Goal: Information Seeking & Learning: Learn about a topic

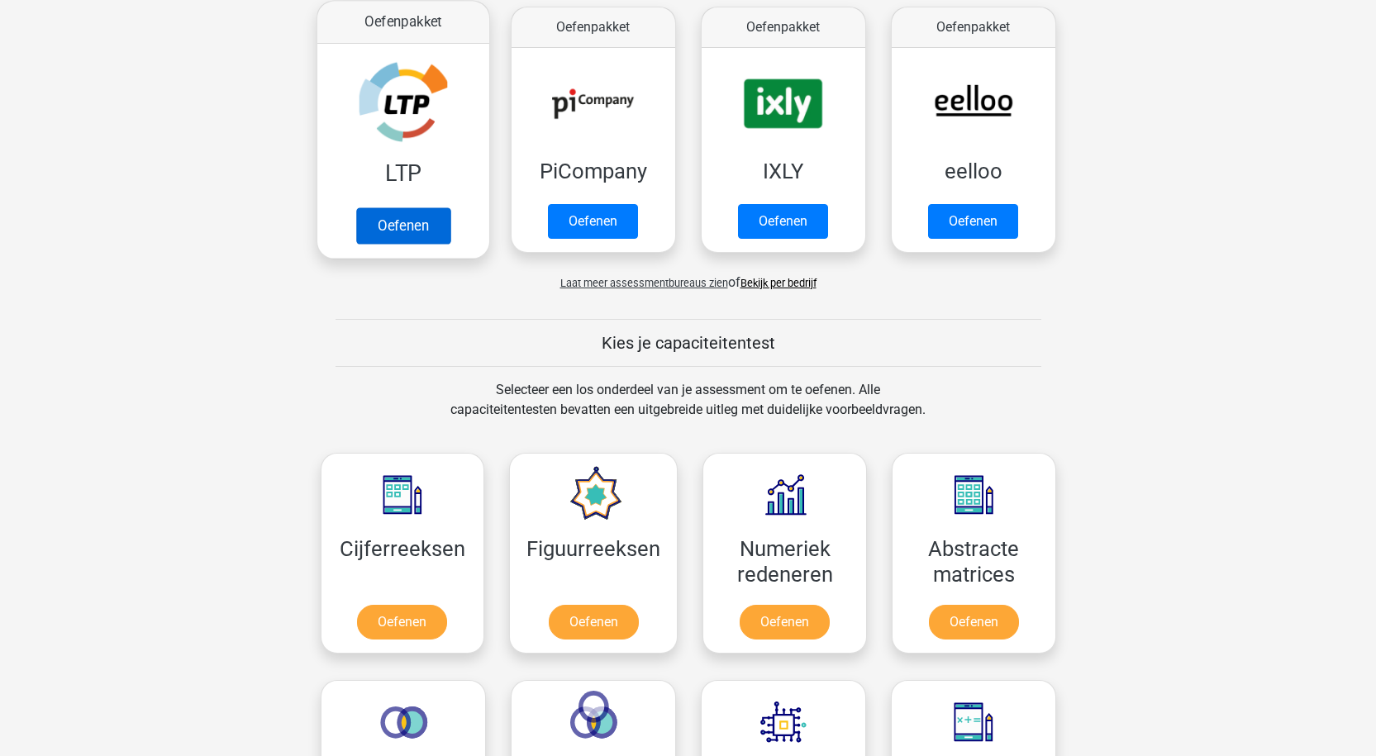
scroll to position [331, 0]
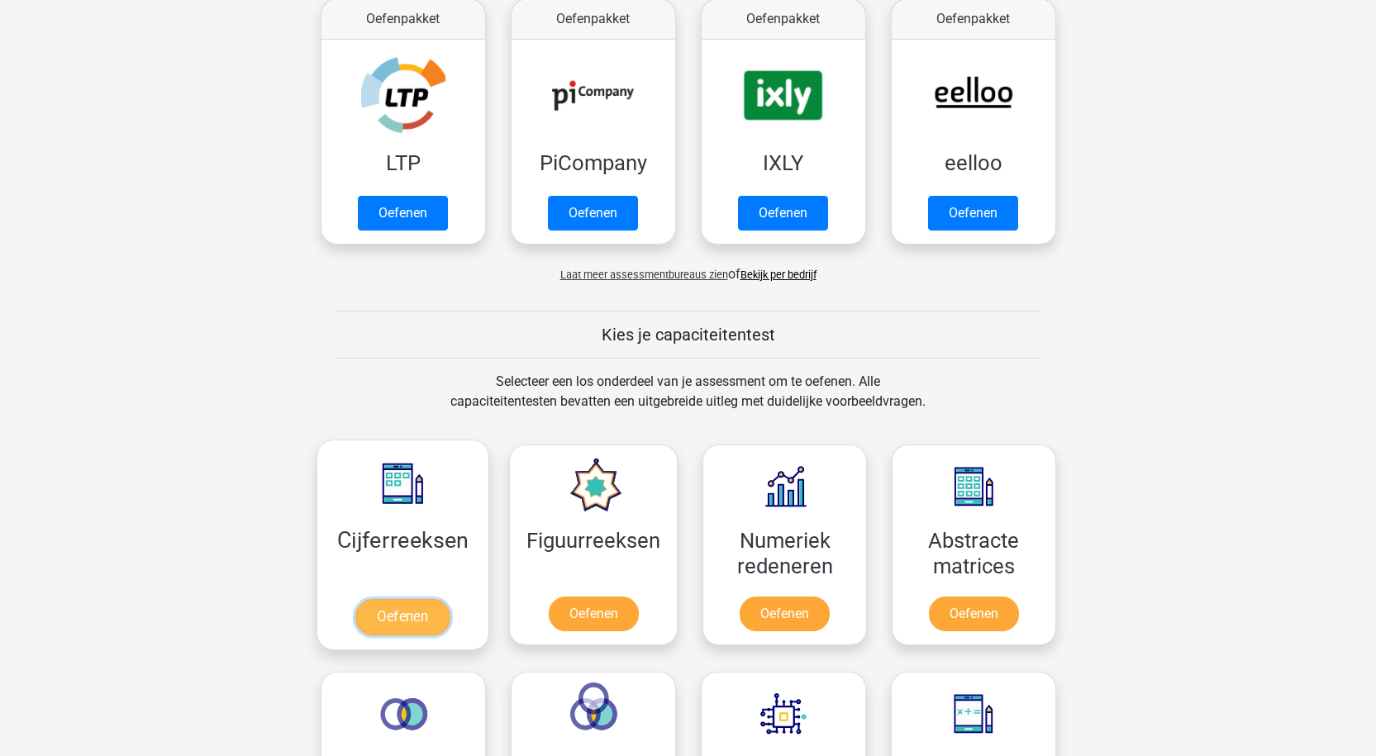
click at [397, 614] on link "Oefenen" at bounding box center [402, 617] width 94 height 36
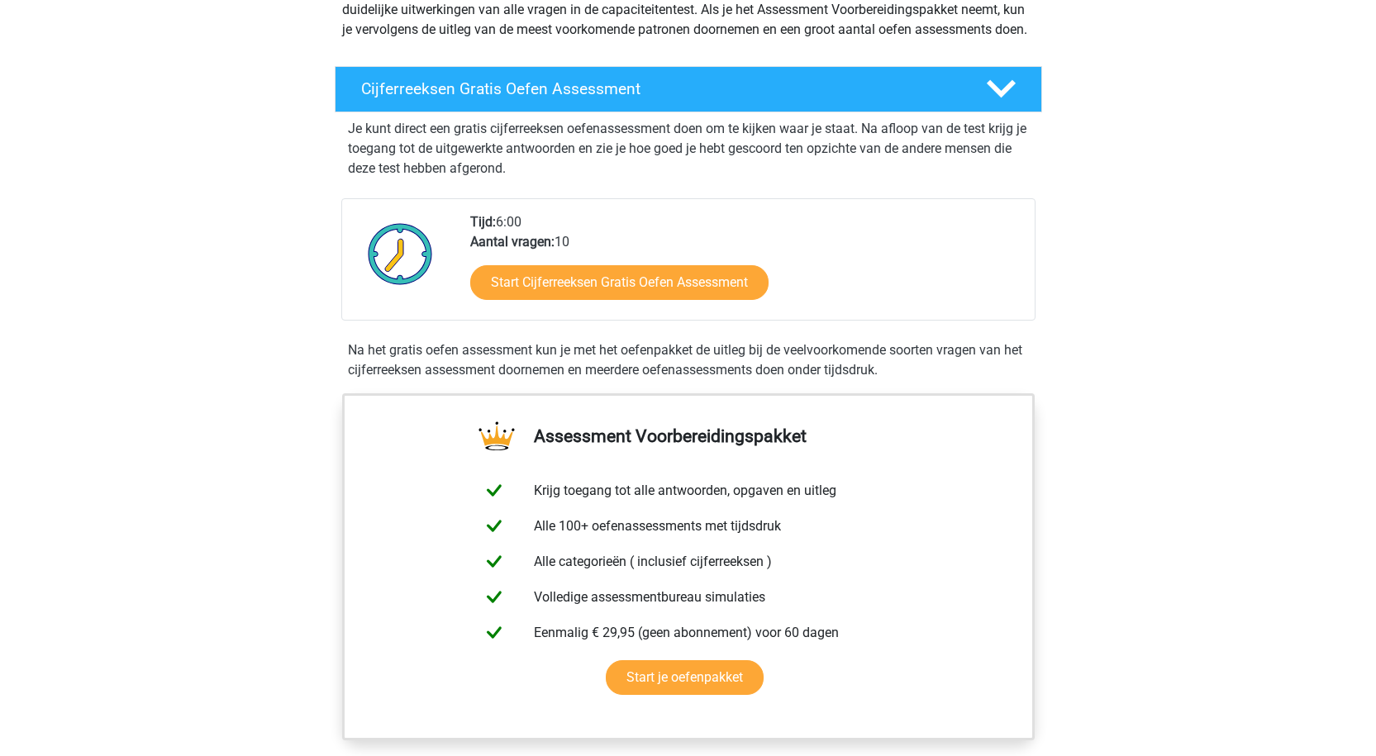
scroll to position [221, 0]
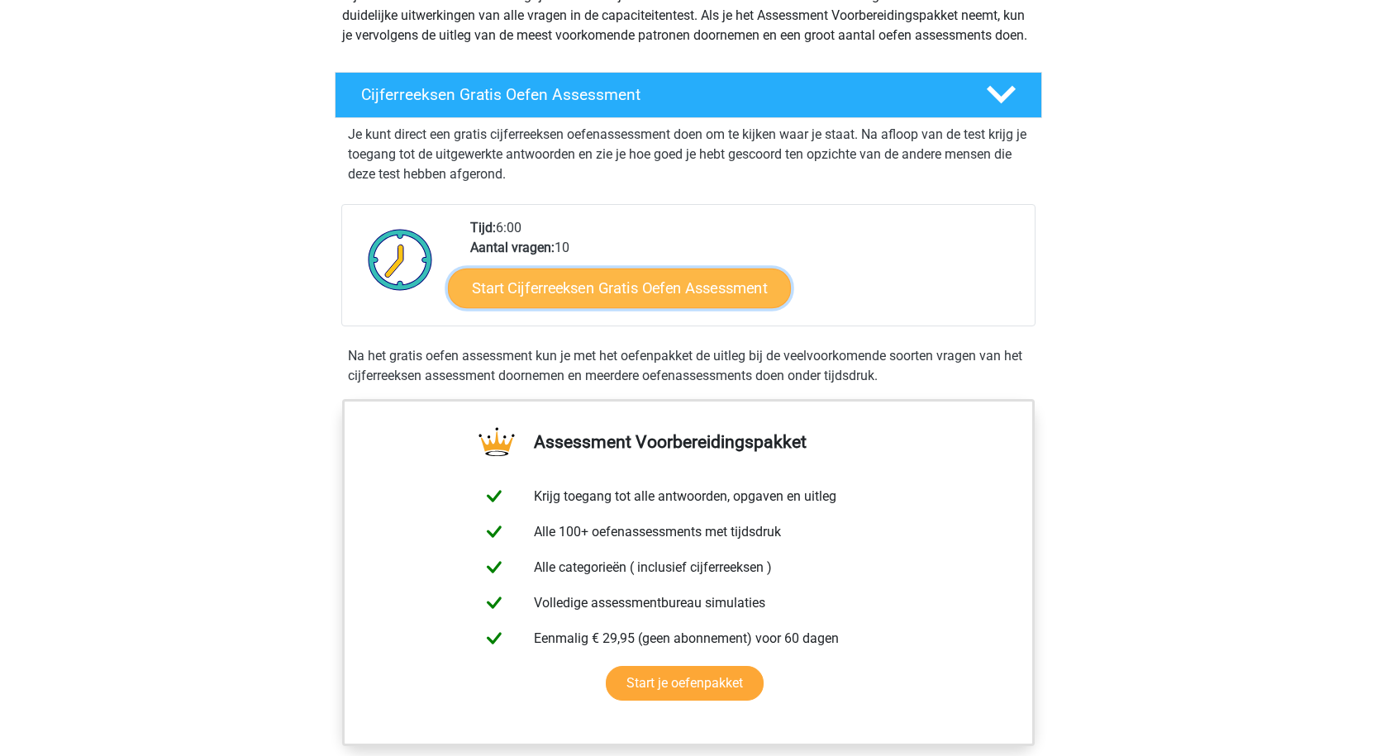
click at [678, 307] on link "Start Cijferreeksen Gratis Oefen Assessment" at bounding box center [619, 288] width 343 height 40
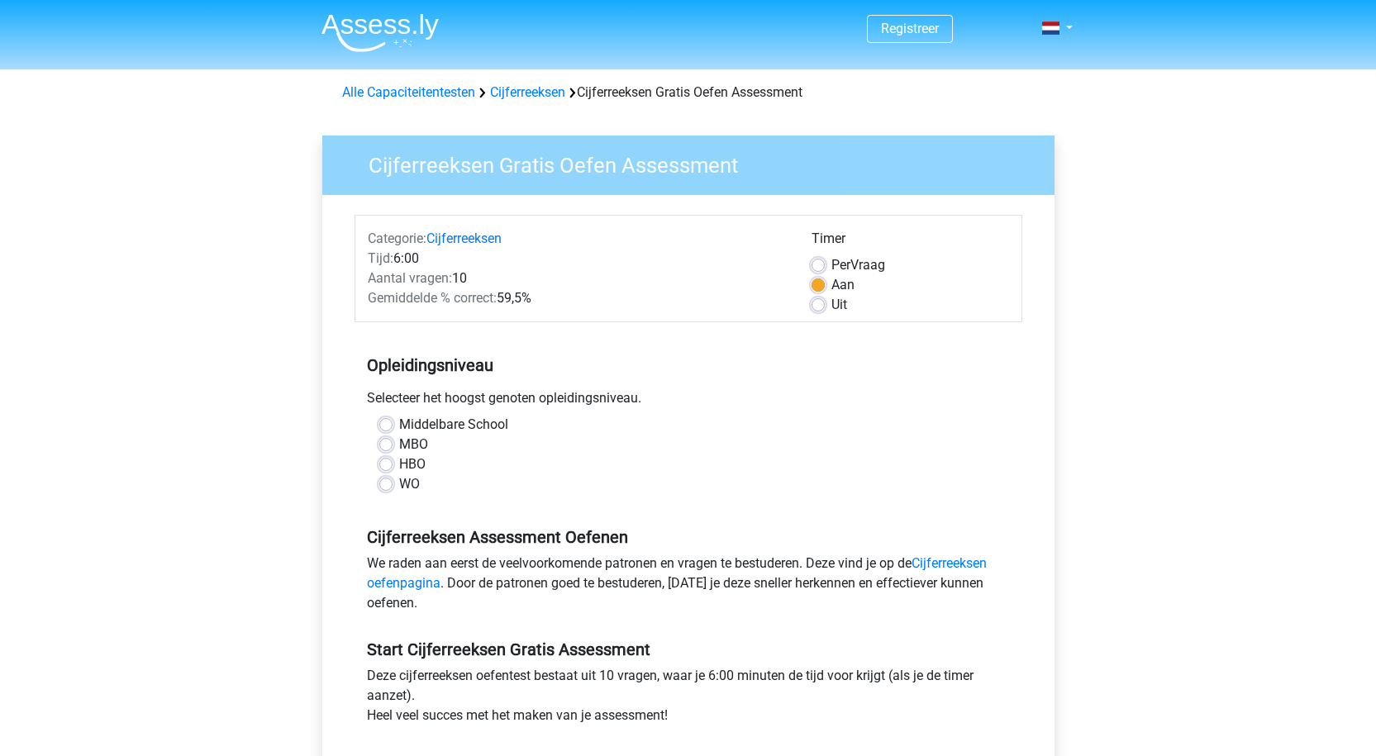
click at [399, 464] on label "HBO" at bounding box center [412, 464] width 26 height 20
click at [388, 464] on input "HBO" at bounding box center [385, 462] width 13 height 17
radio input "true"
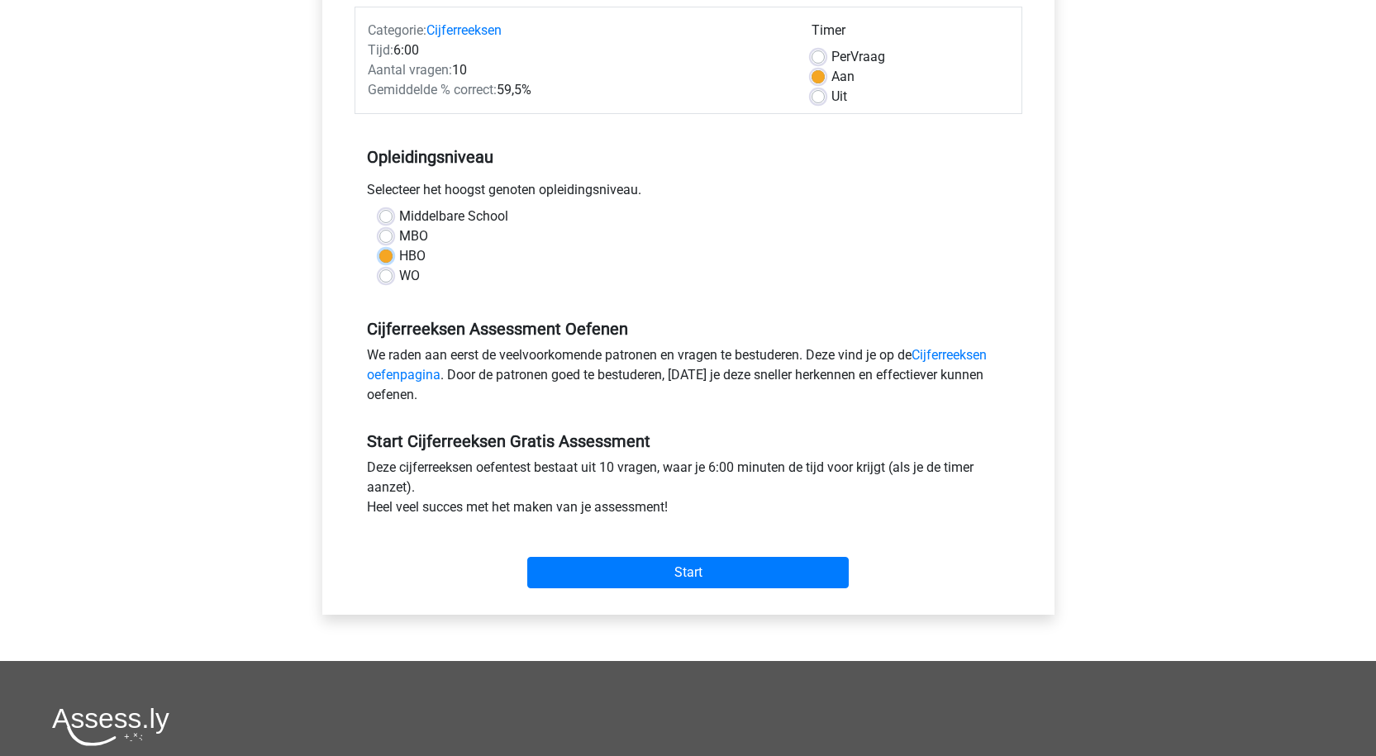
scroll to position [221, 0]
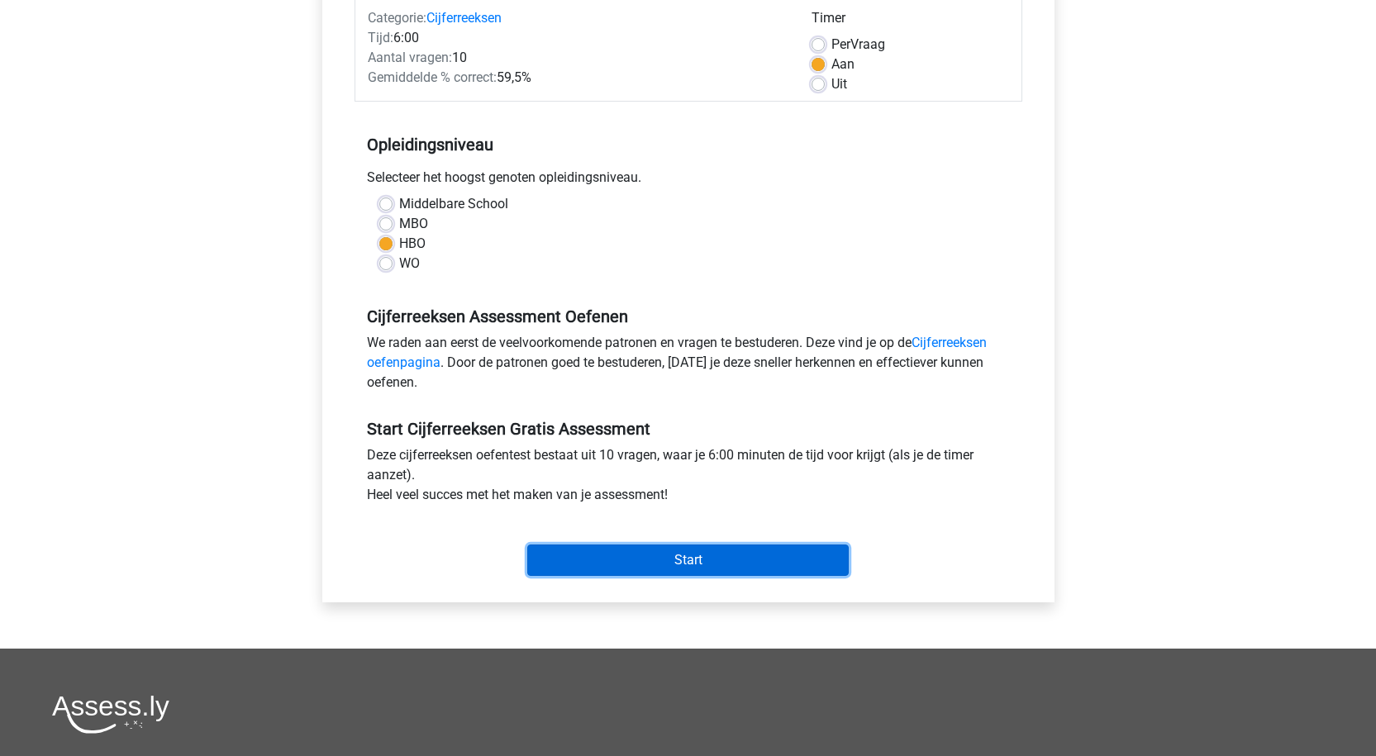
click at [677, 561] on input "Start" at bounding box center [687, 560] width 321 height 31
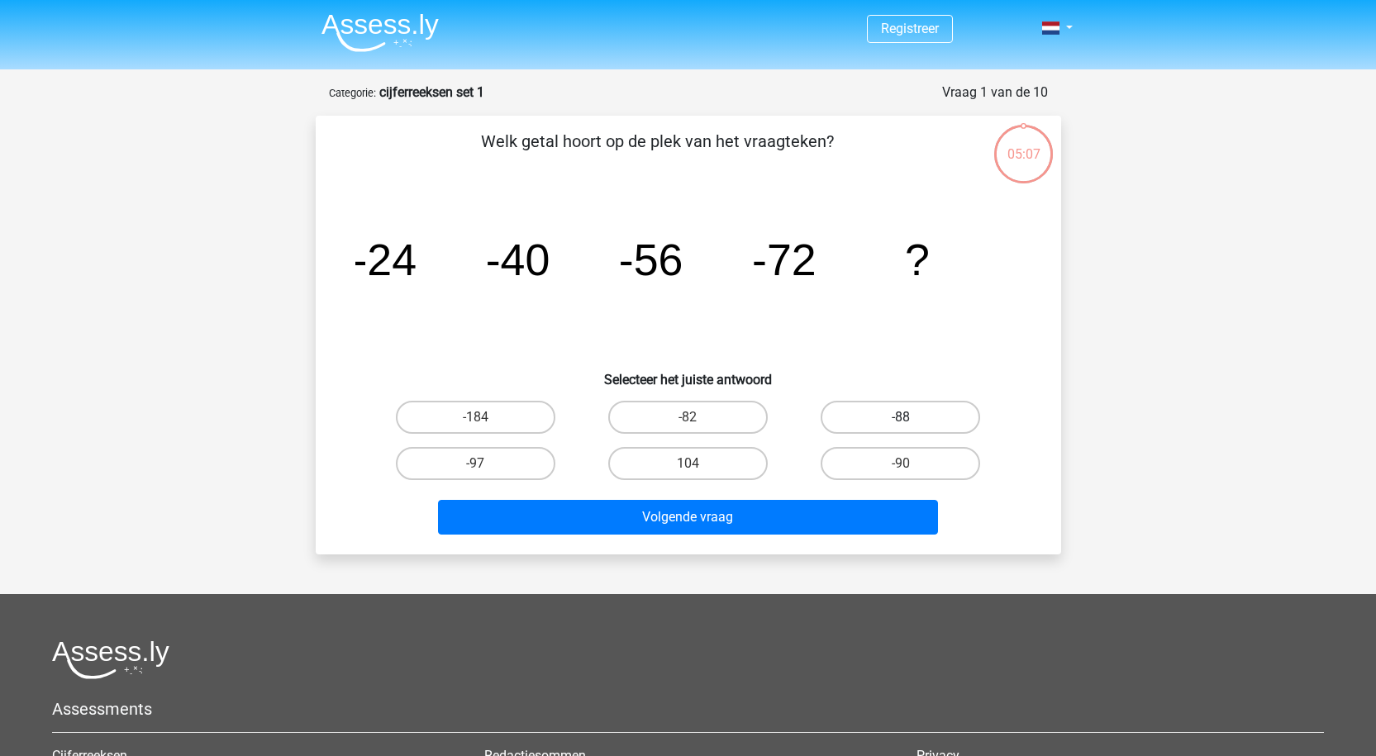
click at [908, 414] on label "-88" at bounding box center [899, 417] width 159 height 33
click at [908, 417] on input "-88" at bounding box center [906, 422] width 11 height 11
radio input "true"
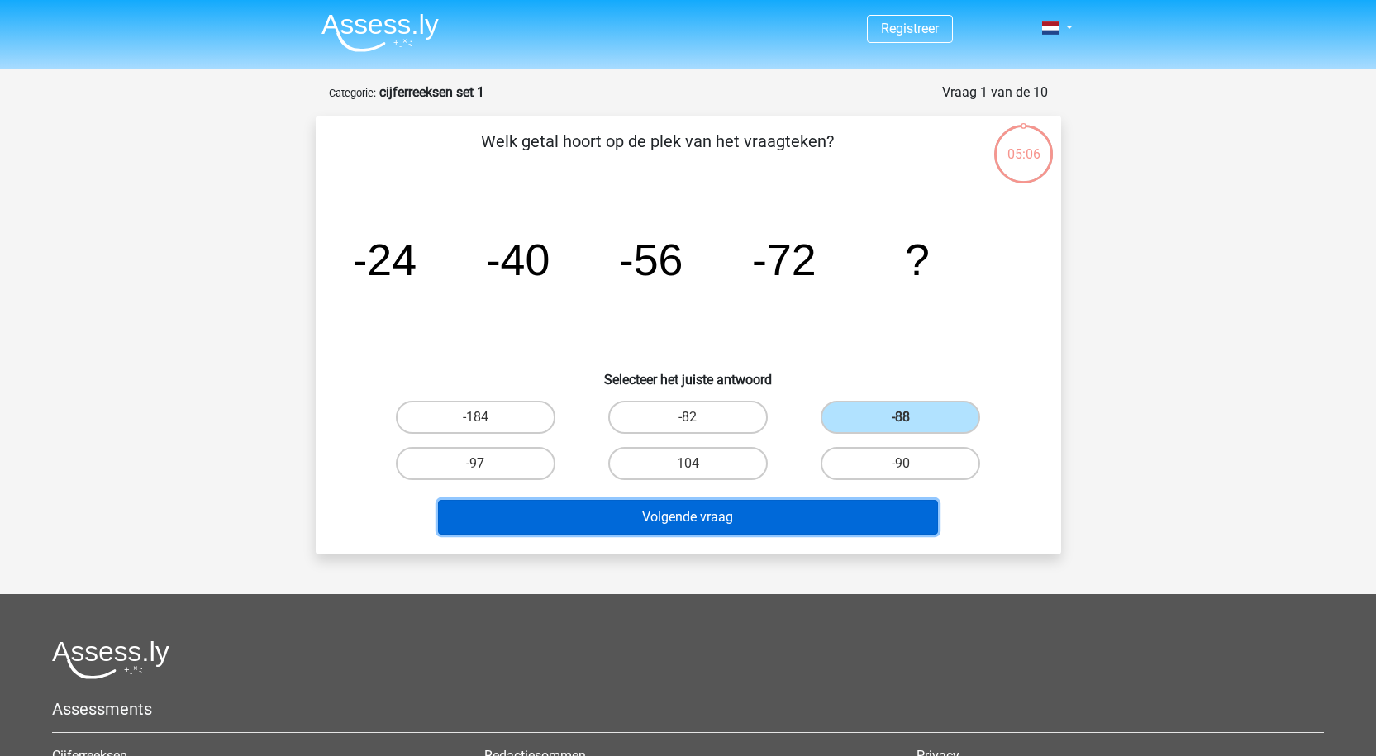
click at [716, 520] on button "Volgende vraag" at bounding box center [688, 517] width 500 height 35
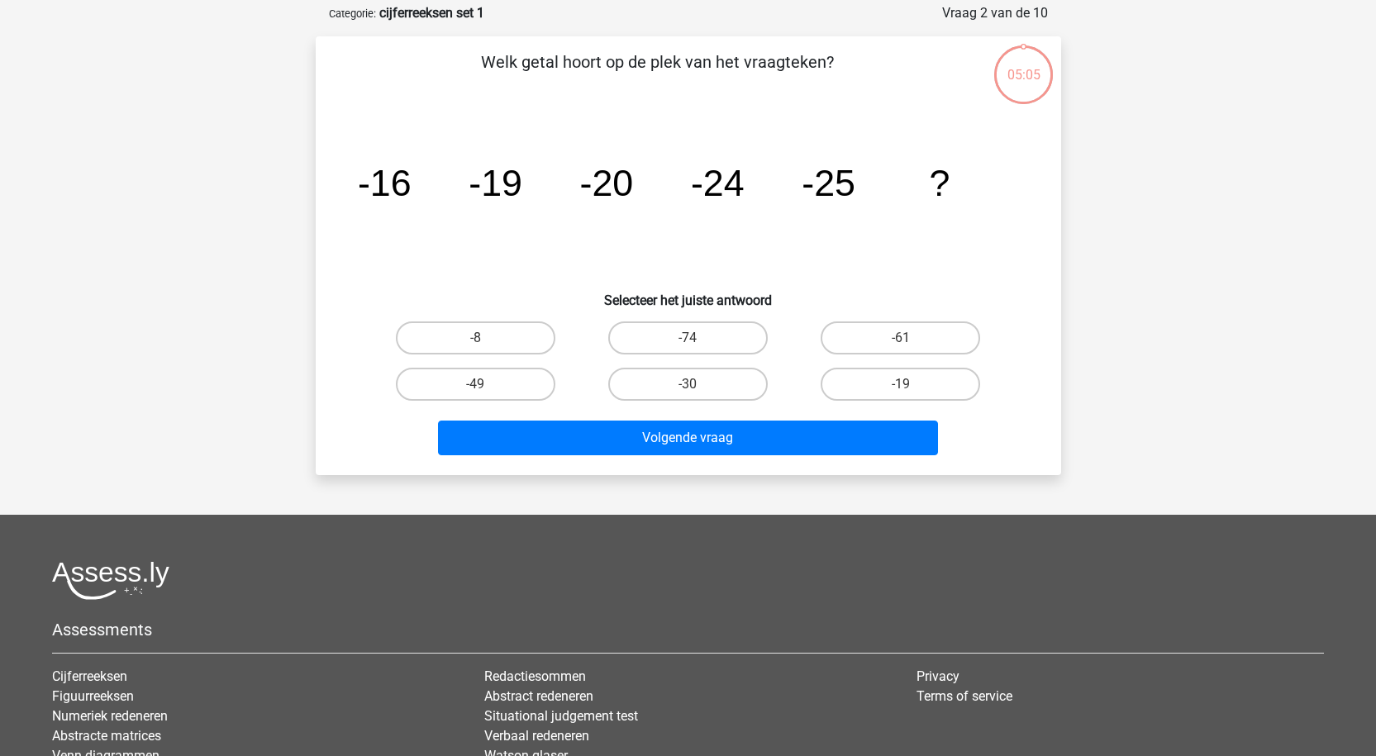
scroll to position [83, 0]
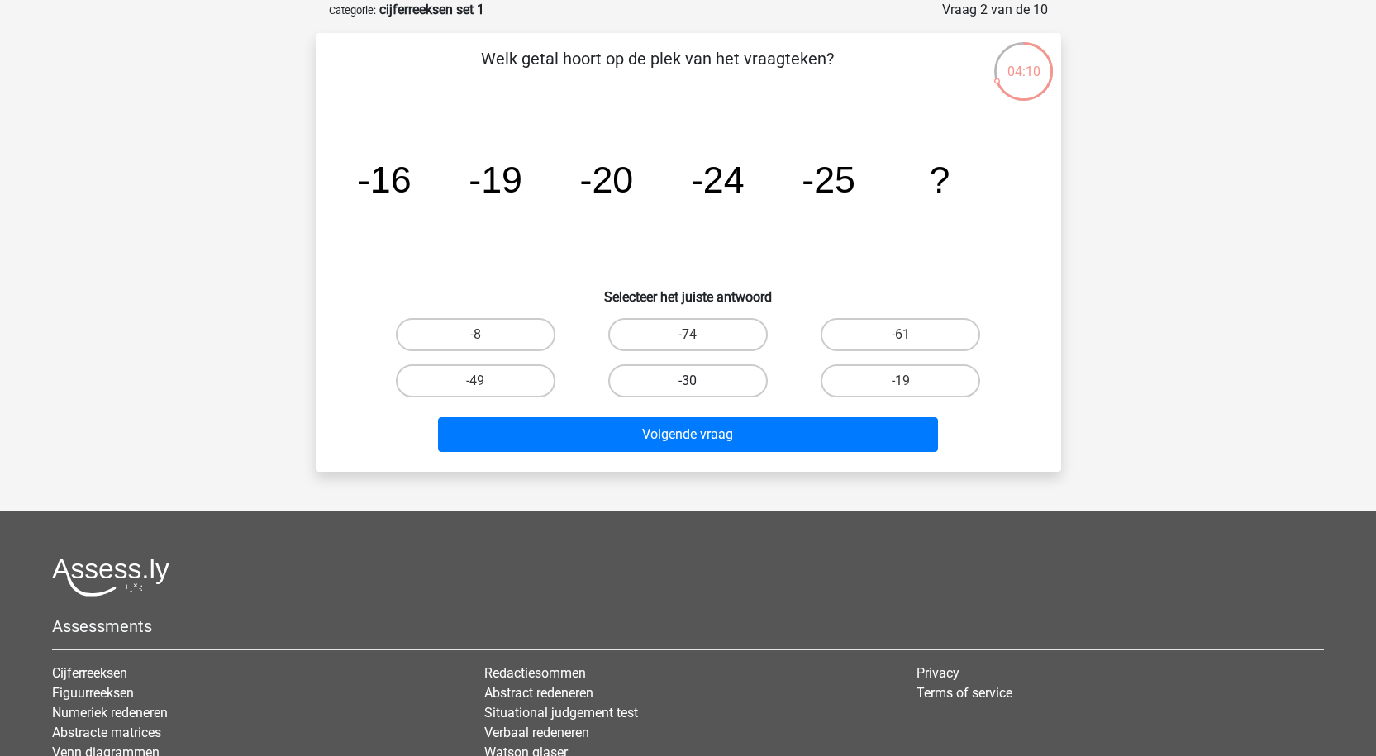
click at [679, 378] on label "-30" at bounding box center [687, 380] width 159 height 33
click at [687, 381] on input "-30" at bounding box center [692, 386] width 11 height 11
radio input "true"
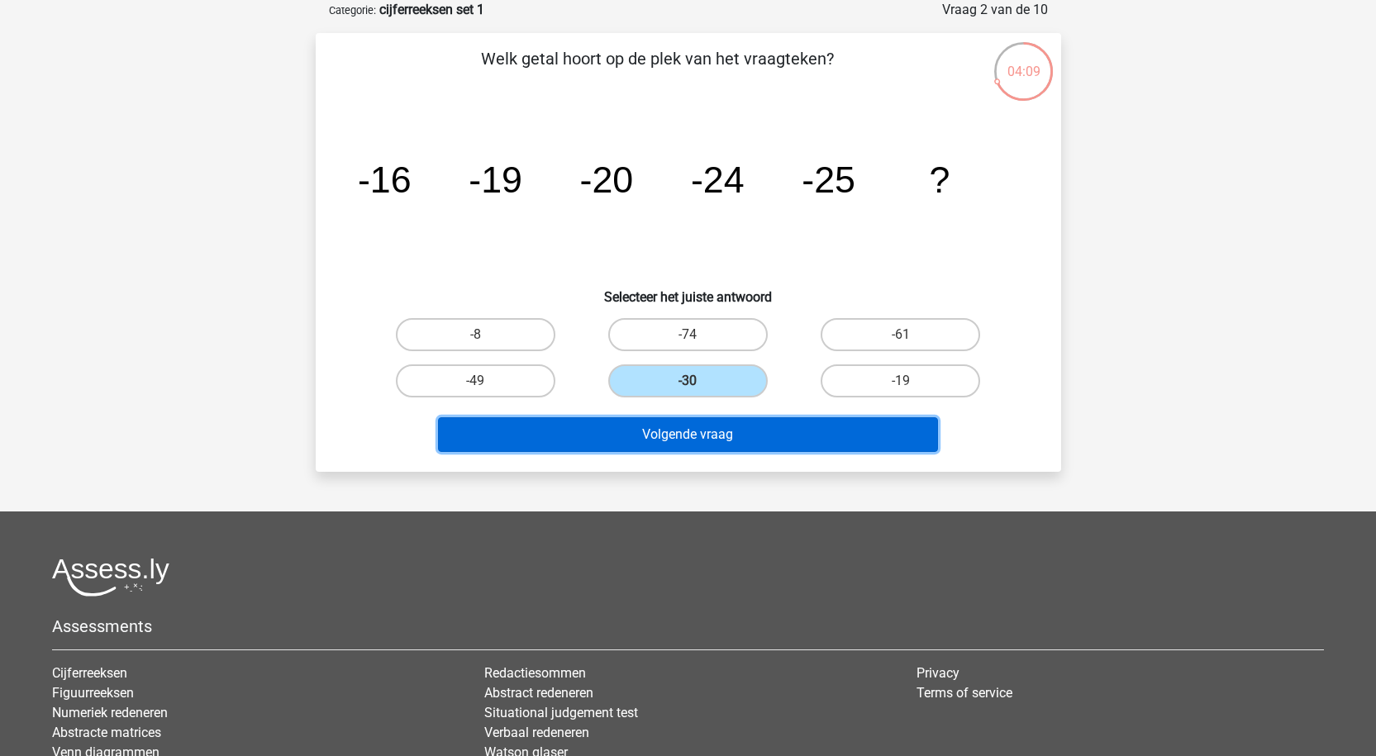
click at [733, 435] on button "Volgende vraag" at bounding box center [688, 434] width 500 height 35
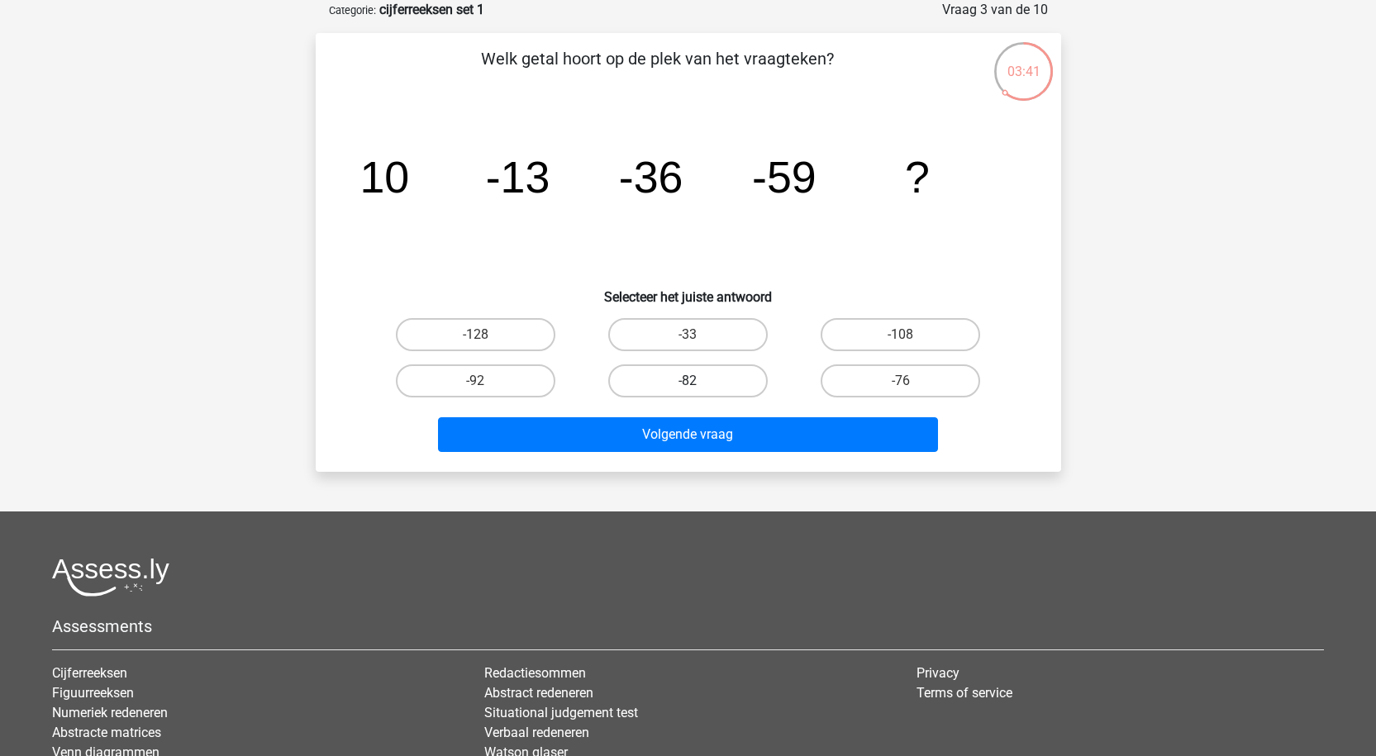
click at [682, 377] on label "-82" at bounding box center [687, 380] width 159 height 33
click at [687, 381] on input "-82" at bounding box center [692, 386] width 11 height 11
radio input "true"
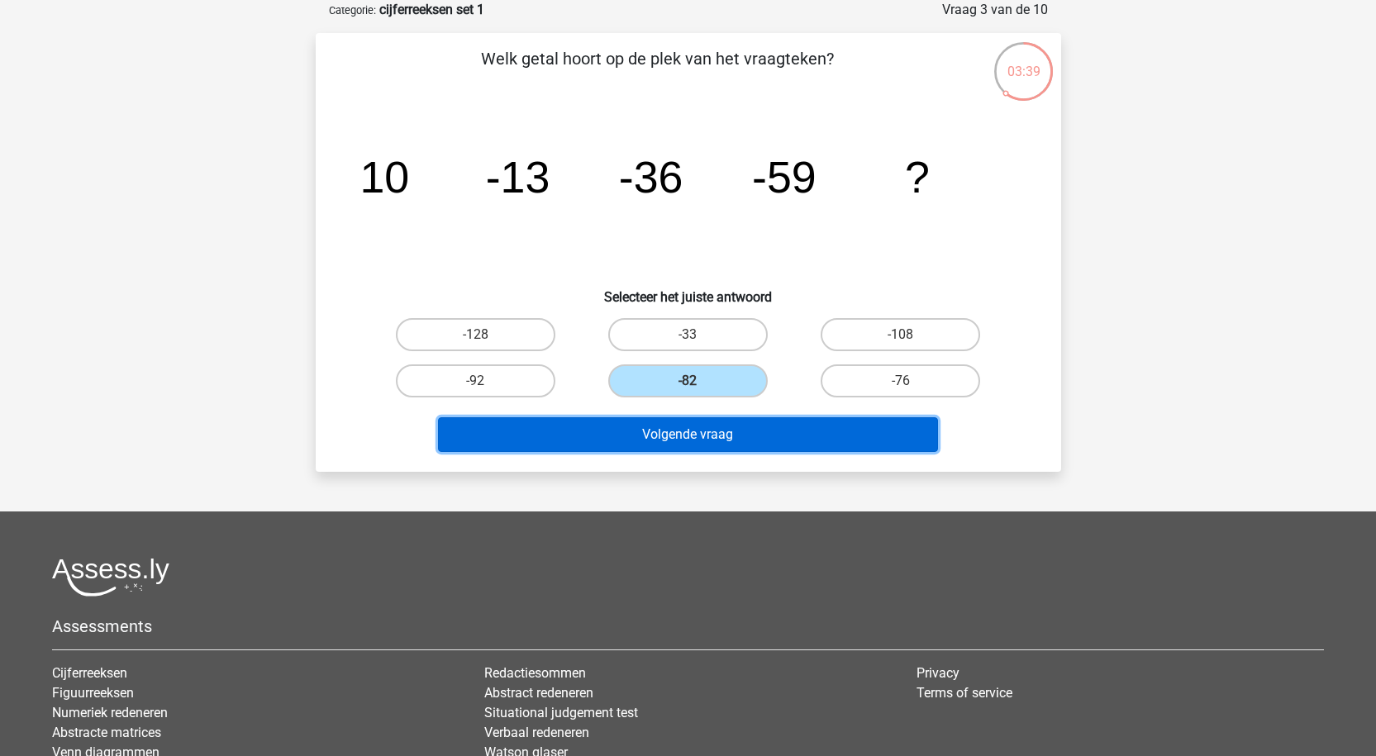
click at [707, 438] on button "Volgende vraag" at bounding box center [688, 434] width 500 height 35
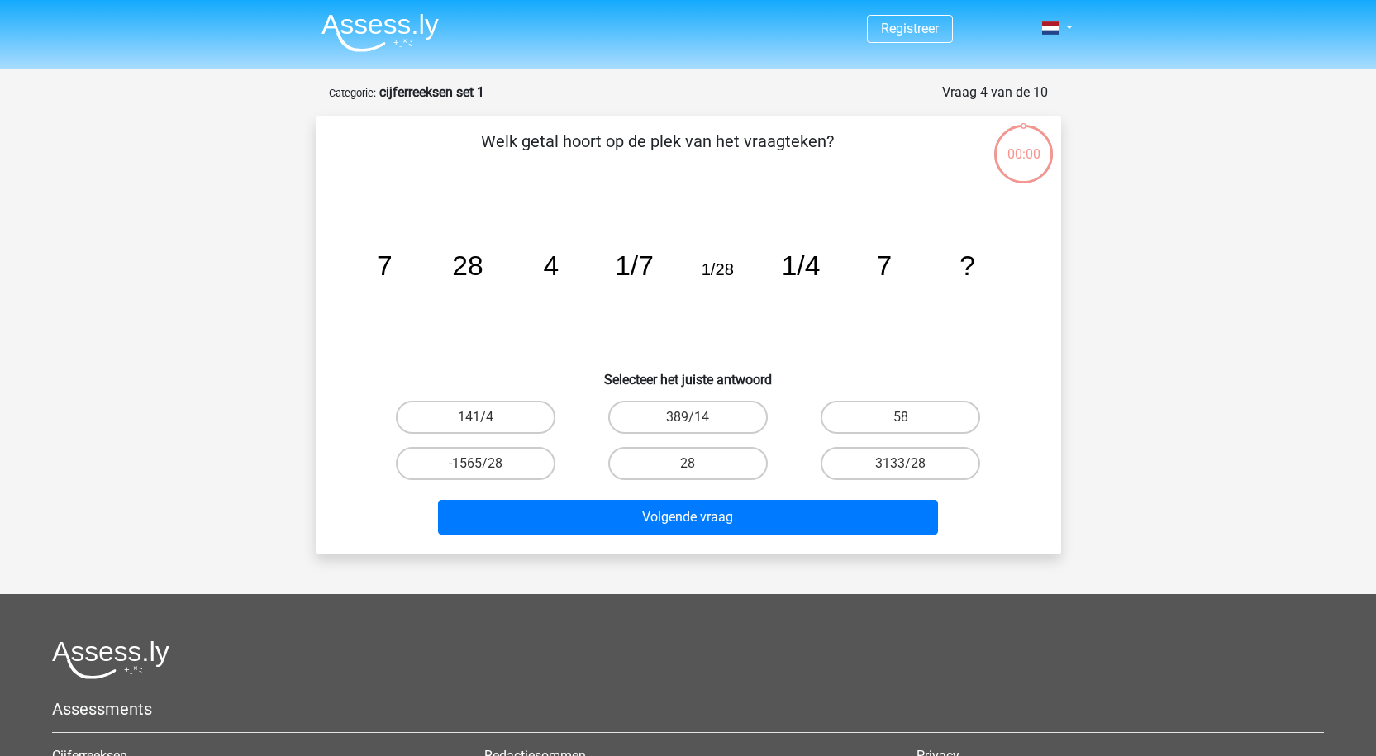
scroll to position [83, 0]
